Goal: Check status

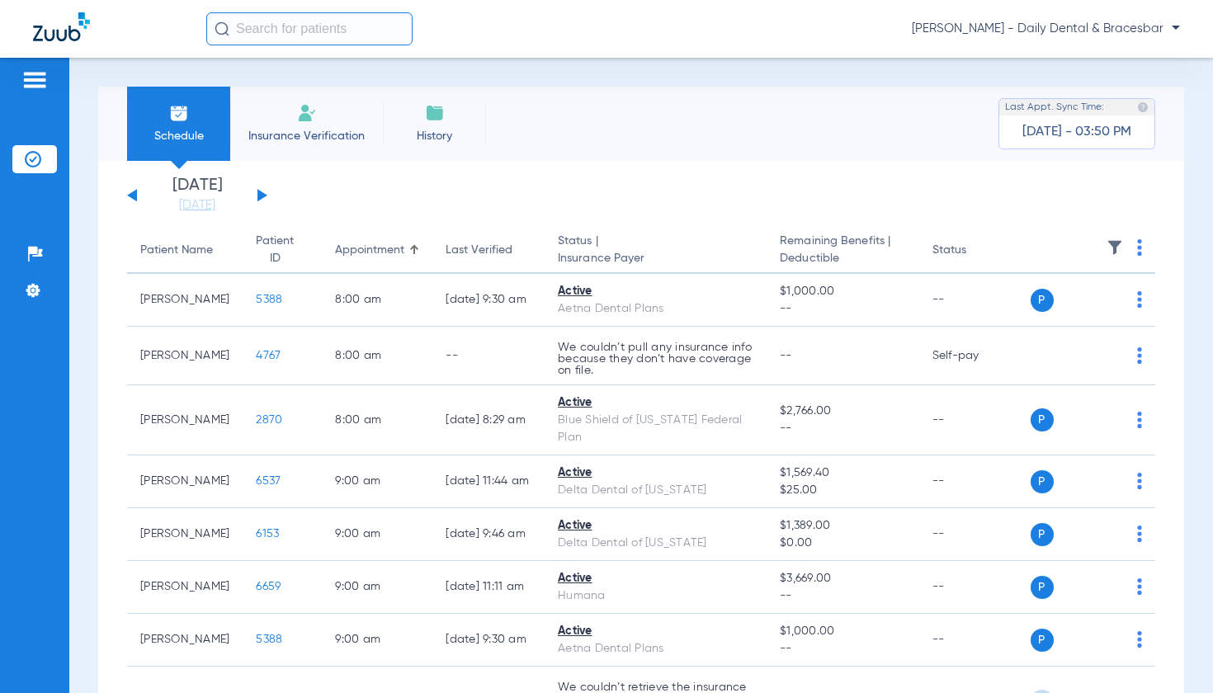
click at [297, 28] on input "text" at bounding box center [309, 28] width 206 height 33
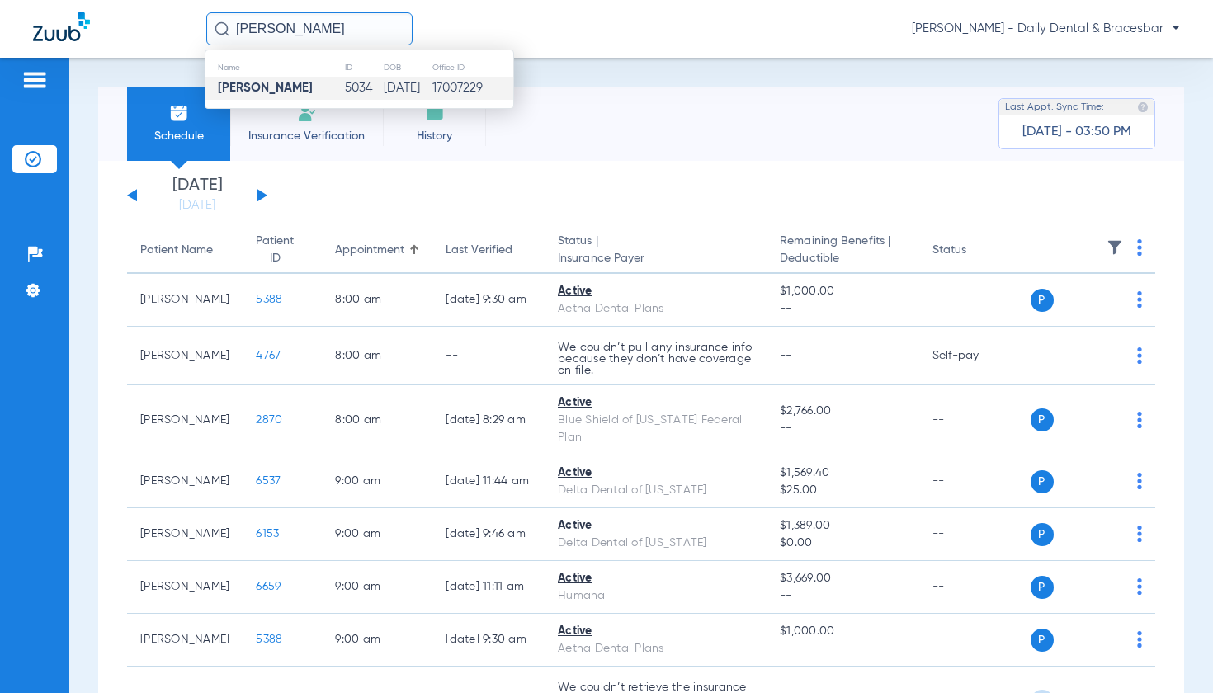
click at [301, 86] on td "[PERSON_NAME]" at bounding box center [274, 88] width 139 height 23
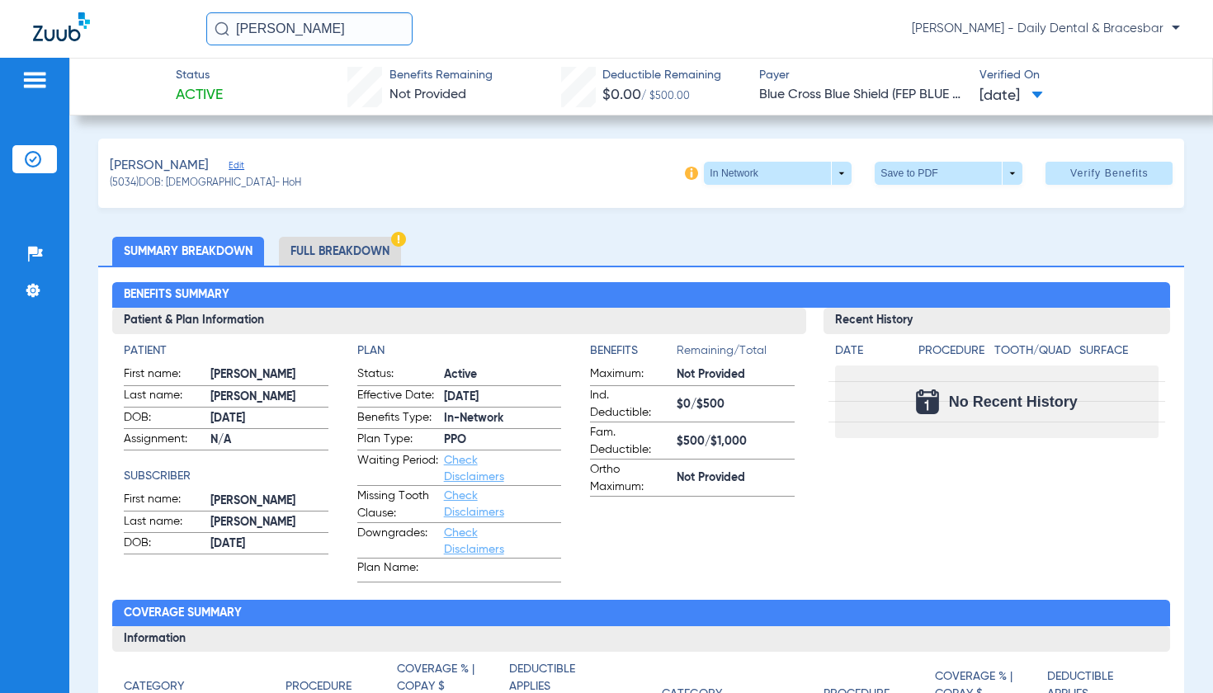
click at [446, 309] on h3 "Patient & Plan Information" at bounding box center [458, 321] width 693 height 26
click at [373, 260] on li "Full Breakdown" at bounding box center [340, 251] width 122 height 29
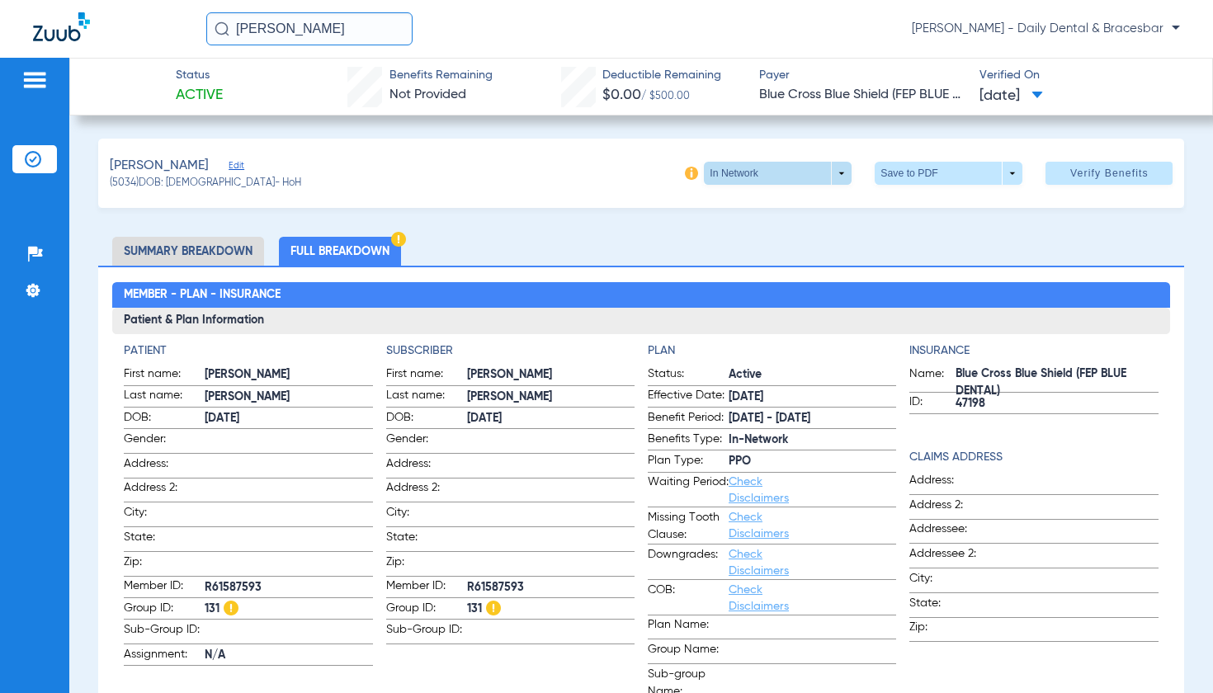
click at [721, 172] on span at bounding box center [778, 173] width 148 height 23
click at [826, 176] on div at bounding box center [606, 346] width 1213 height 693
click at [833, 173] on span at bounding box center [778, 173] width 148 height 23
drag, startPoint x: 310, startPoint y: 34, endPoint x: 285, endPoint y: 34, distance: 25.6
click at [285, 34] on div at bounding box center [606, 346] width 1213 height 693
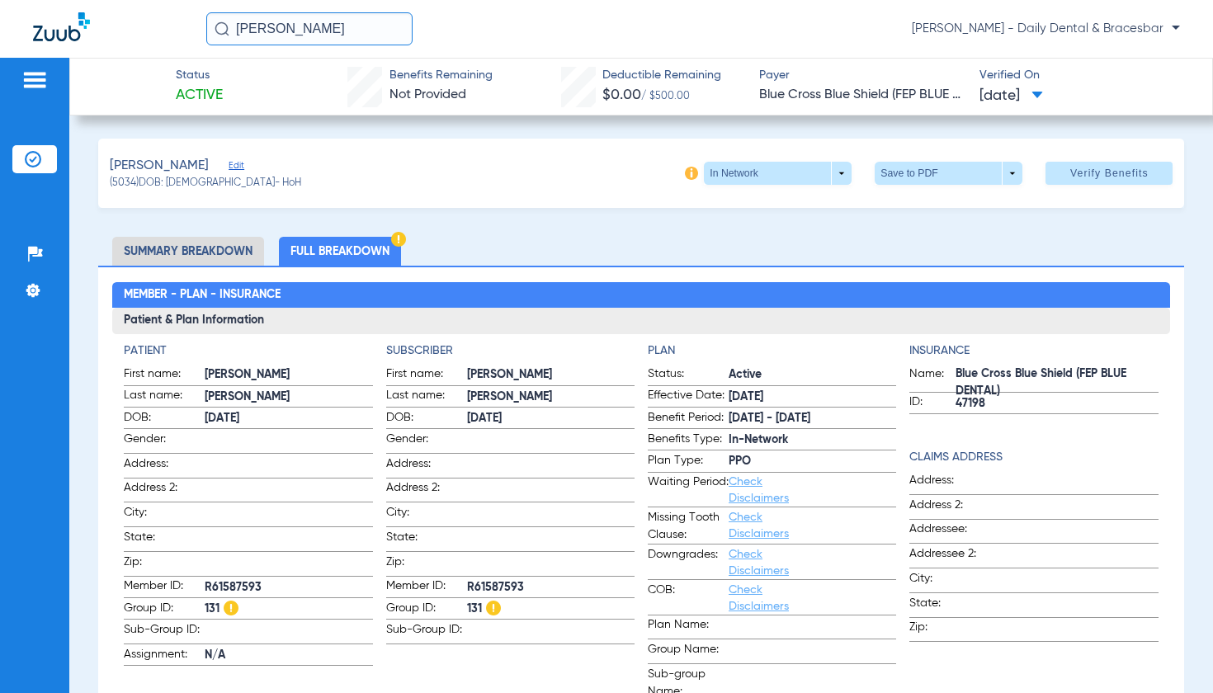
drag, startPoint x: 332, startPoint y: 32, endPoint x: 231, endPoint y: 31, distance: 100.6
click at [231, 31] on input "[PERSON_NAME]" at bounding box center [309, 28] width 206 height 33
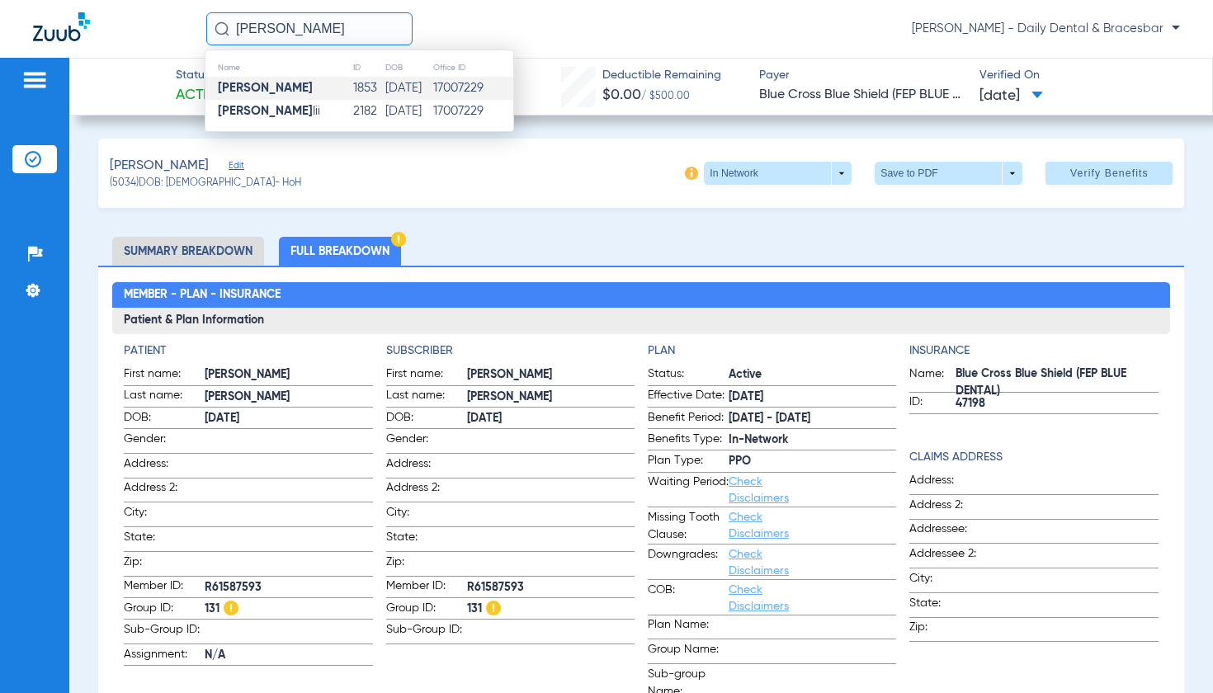
type input "[PERSON_NAME]"
click at [389, 92] on td "[DATE]" at bounding box center [408, 88] width 48 height 23
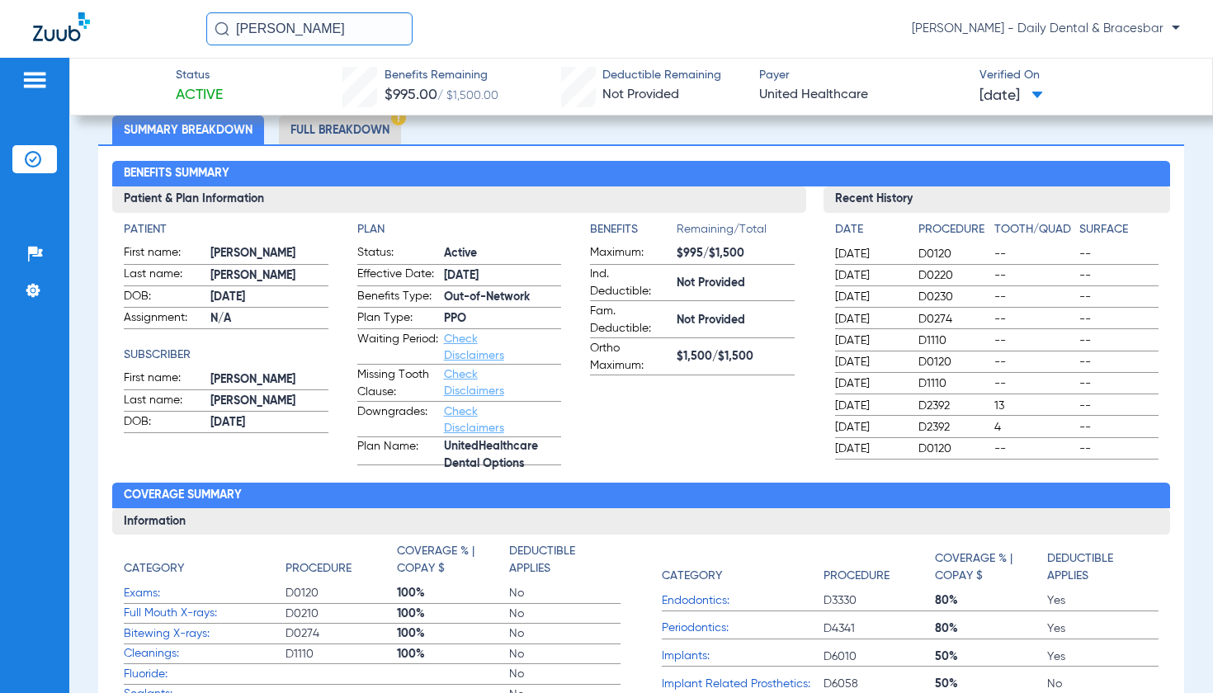
scroll to position [429, 0]
